Goal: Task Accomplishment & Management: Use online tool/utility

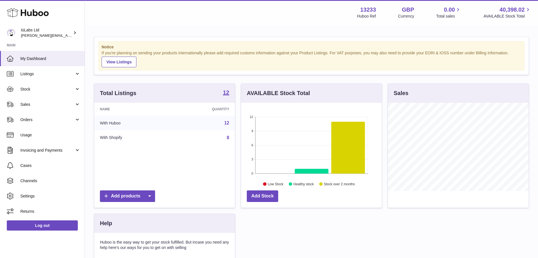
scroll to position [88, 141]
click at [49, 105] on span "Sales" at bounding box center [47, 104] width 54 height 5
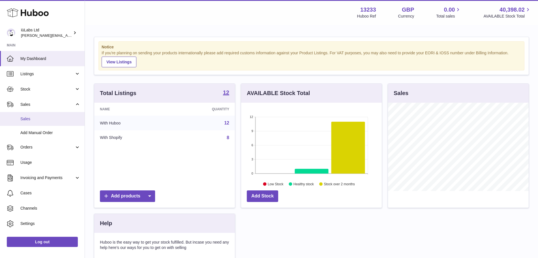
click at [47, 121] on span "Sales" at bounding box center [50, 118] width 60 height 5
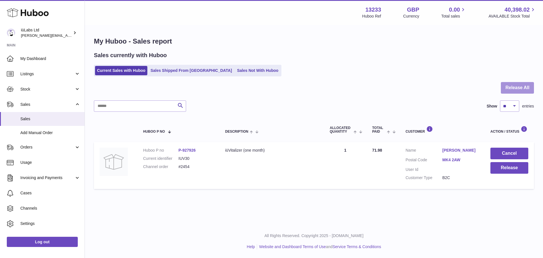
click at [524, 83] on button "Release All" at bounding box center [517, 88] width 33 height 12
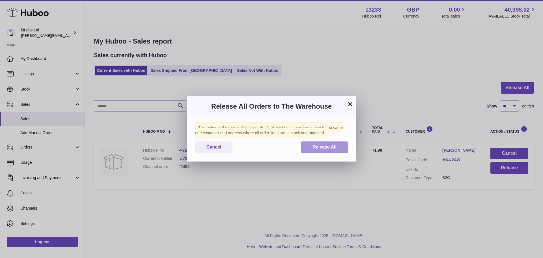
click at [324, 145] on span "Release All" at bounding box center [325, 147] width 24 height 5
